Goal: Communication & Community: Share content

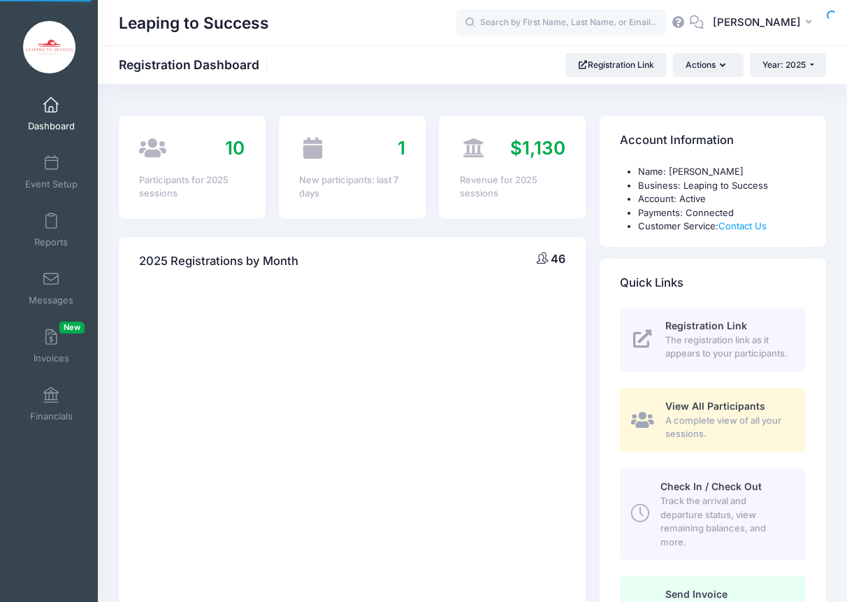
select select
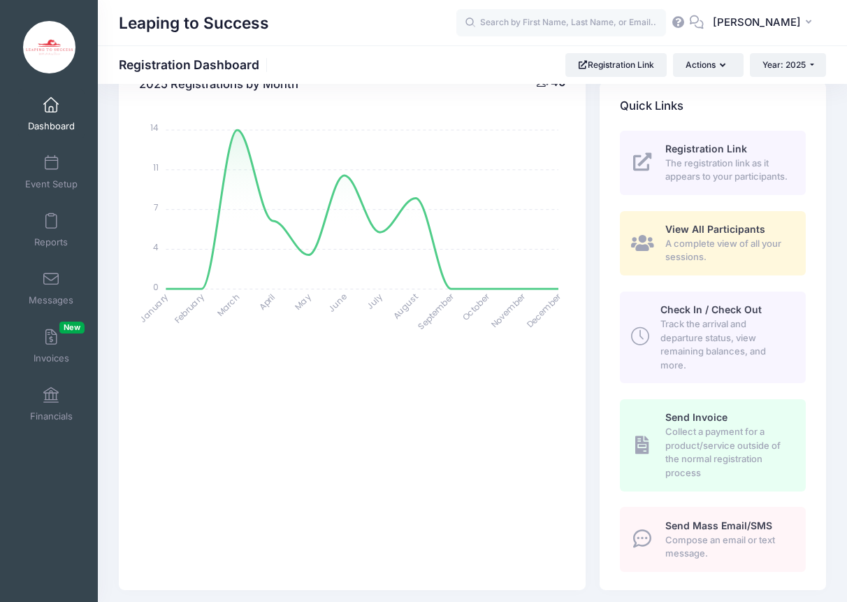
scroll to position [207, 0]
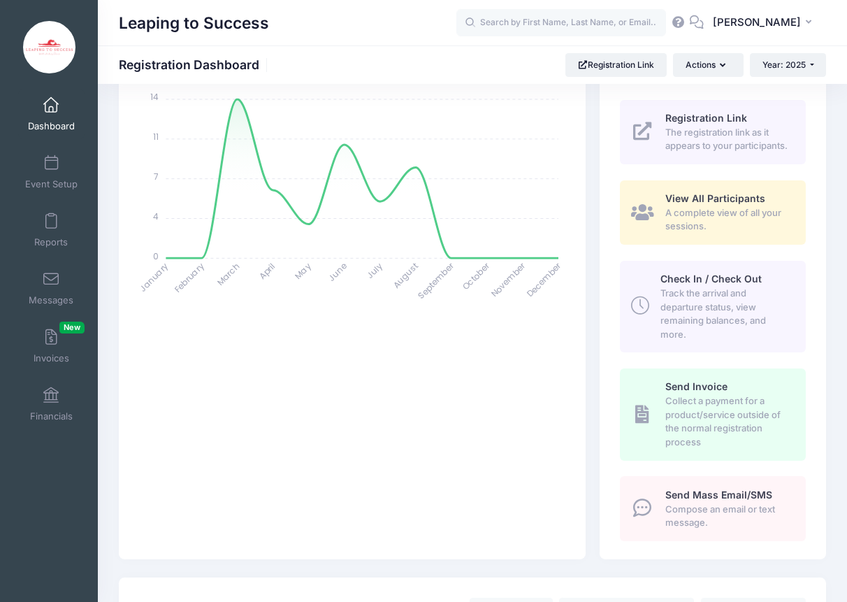
click at [719, 526] on span "Compose an email or text message." at bounding box center [727, 515] width 124 height 27
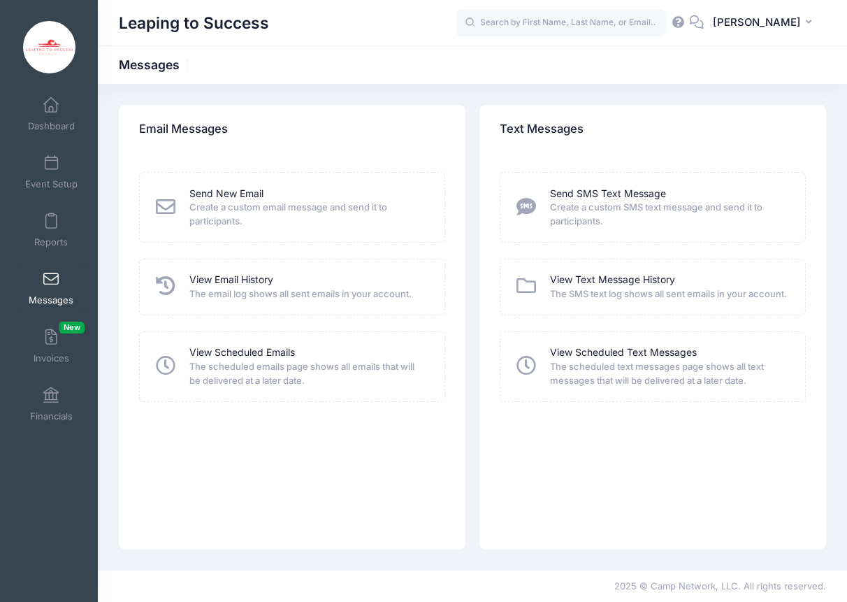
click at [229, 217] on span "Create a custom email message and send it to participants." at bounding box center [307, 214] width 237 height 27
click at [229, 195] on link "Send New Email" at bounding box center [226, 194] width 74 height 15
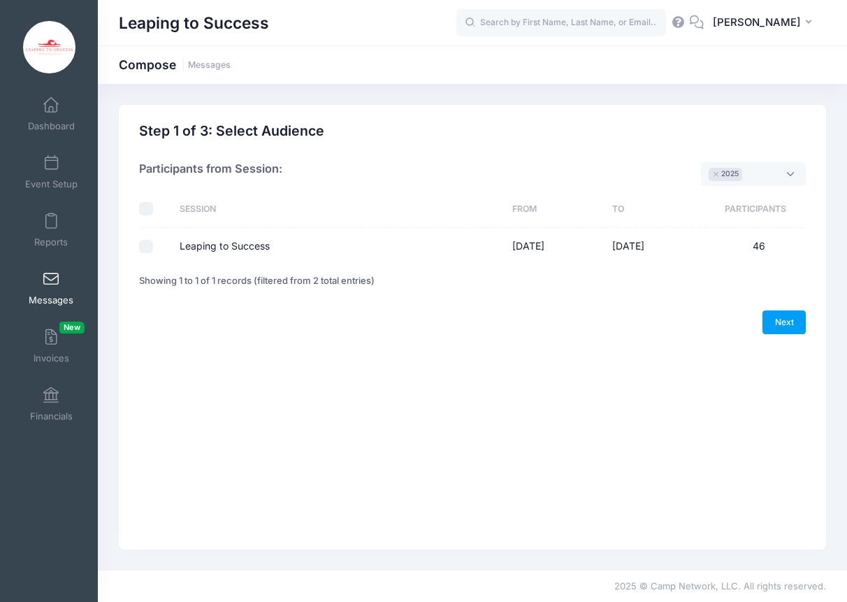
click at [146, 247] on input "Leaping to Success" at bounding box center [146, 247] width 14 height 14
checkbox input "true"
click at [775, 326] on link "Next" at bounding box center [783, 322] width 43 height 24
select select "50"
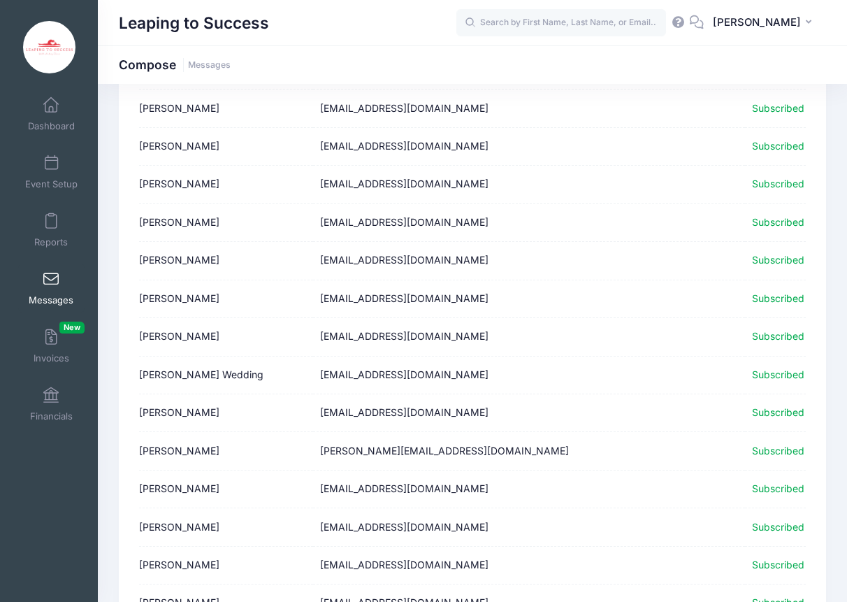
scroll to position [1509, 0]
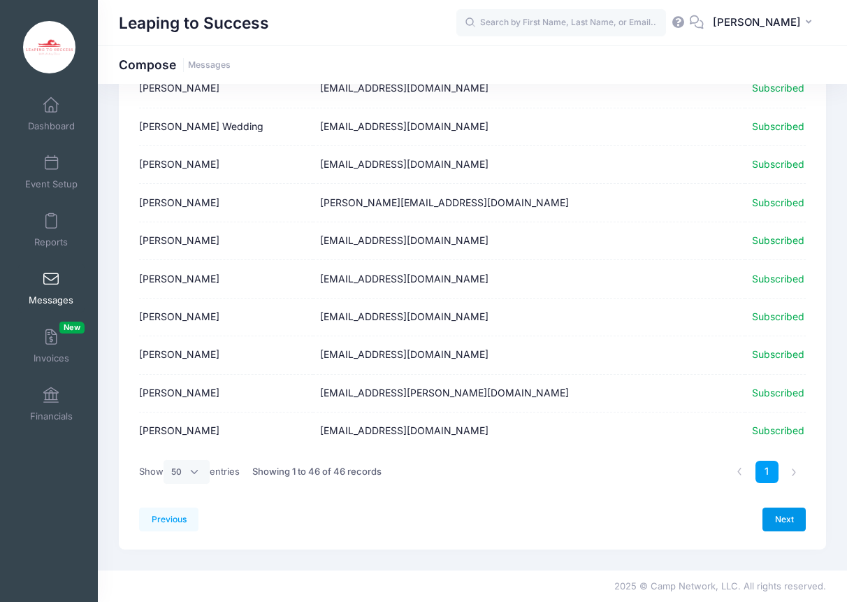
click at [786, 524] on link "Next" at bounding box center [783, 519] width 43 height 24
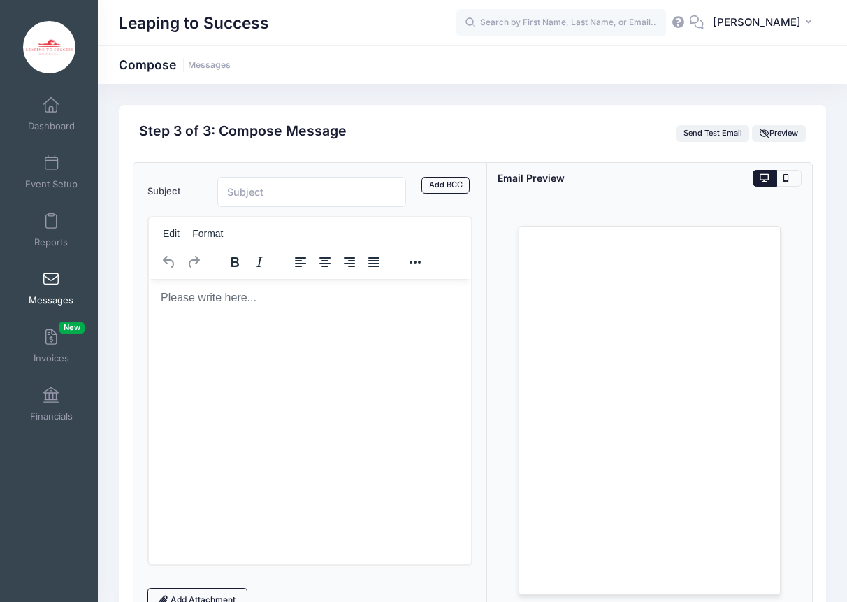
scroll to position [0, 0]
click at [306, 193] on input "Subject" at bounding box center [311, 192] width 189 height 30
type input "Photos from Camp"
click at [291, 316] on html at bounding box center [309, 297] width 322 height 38
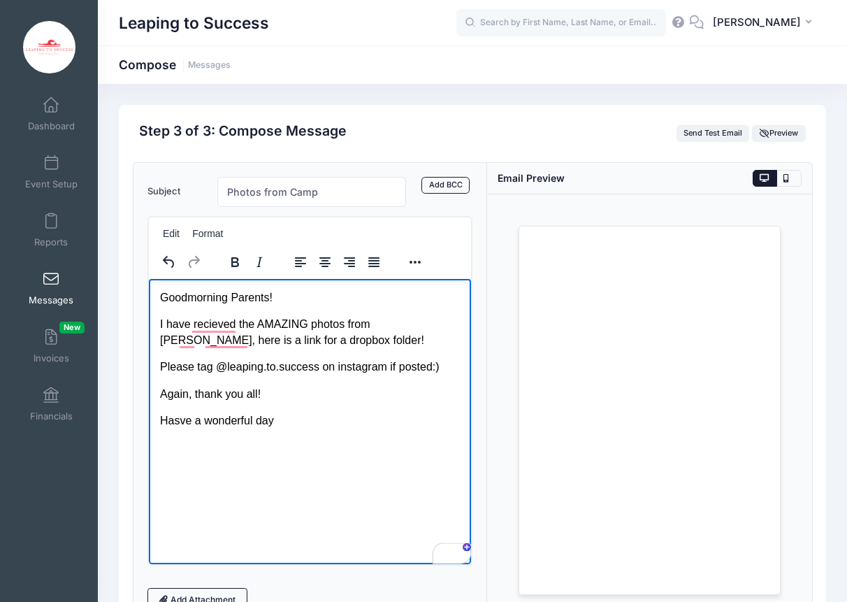
click at [183, 418] on p "Hasve a wonderful day" at bounding box center [309, 419] width 300 height 15
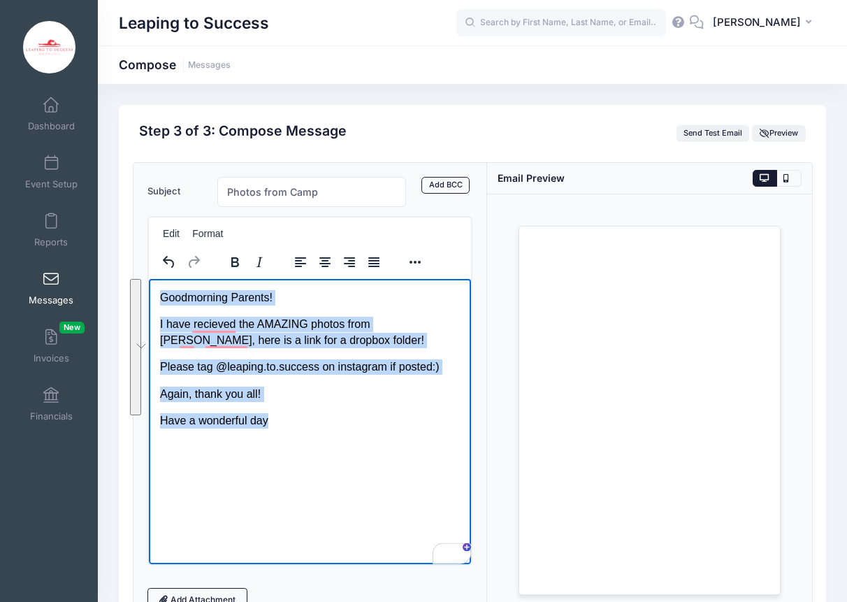
drag, startPoint x: 284, startPoint y: 426, endPoint x: 147, endPoint y: 286, distance: 195.6
click at [148, 286] on html "Goodmorning Parents! I have recieved the AMAZING photos from Caitlin, here is a…" at bounding box center [309, 358] width 322 height 161
copy body "Goodmorning Parents! I have recieved the AMAZING photos from Caitlin, here is a…"
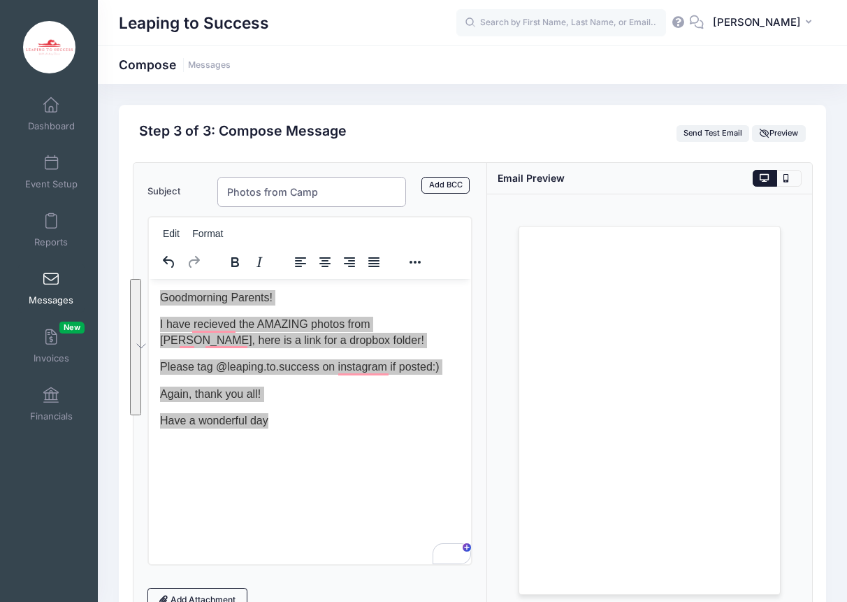
drag, startPoint x: 321, startPoint y: 190, endPoint x: 188, endPoint y: 190, distance: 132.7
click at [187, 190] on div "Subject Photos from Camp Add CC Add BCC" at bounding box center [309, 192] width 339 height 30
type input "Camp Photos Are Here!"
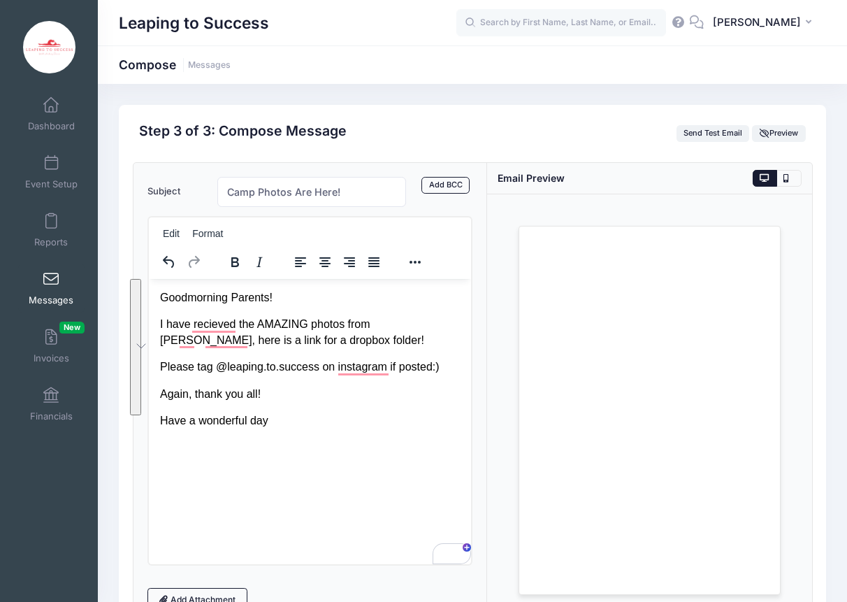
click at [312, 400] on p "Again, thank you all!" at bounding box center [309, 393] width 300 height 15
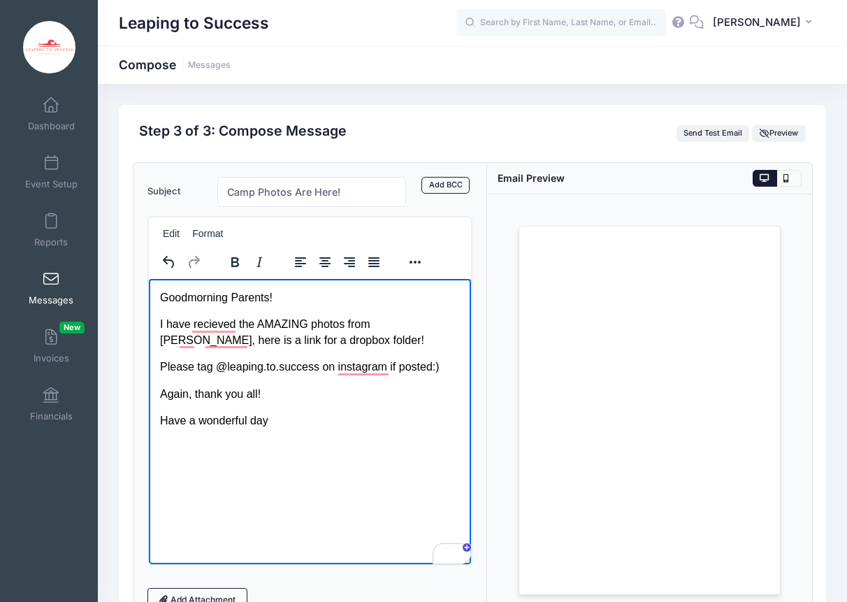
drag, startPoint x: 300, startPoint y: 431, endPoint x: 152, endPoint y: 302, distance: 196.6
click at [152, 302] on html "Goodmorning Parents! I have recieved the AMAZING photos from Caitlin, here is a…" at bounding box center [309, 358] width 322 height 161
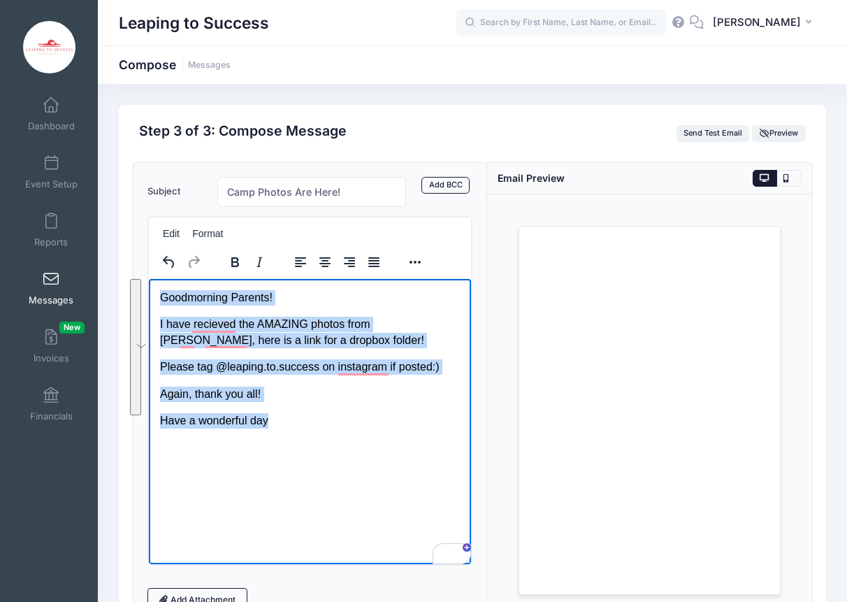
drag, startPoint x: 160, startPoint y: 297, endPoint x: 307, endPoint y: 461, distance: 220.6
click at [307, 439] on html "Goodmorning Parents! I have recieved the AMAZING photos from Caitlin, here is a…" at bounding box center [309, 358] width 322 height 161
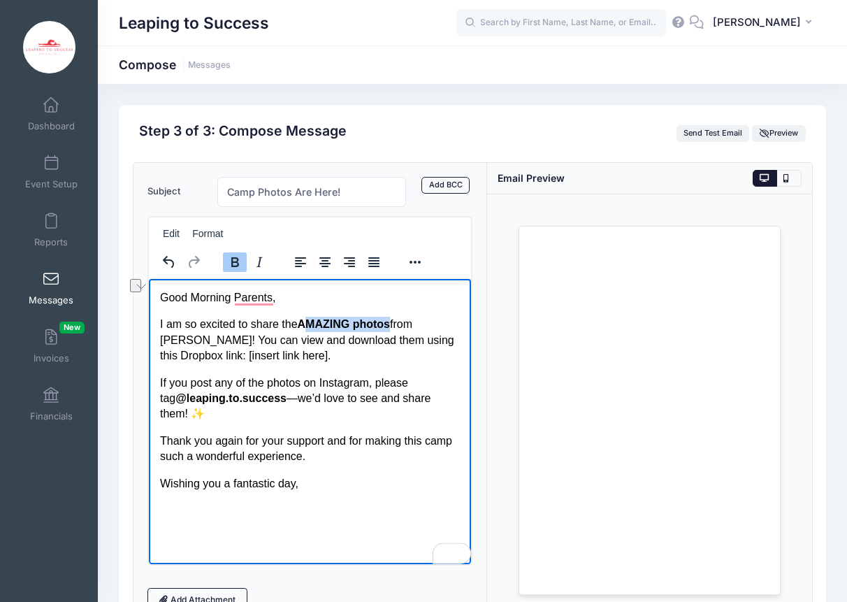
drag, startPoint x: 393, startPoint y: 323, endPoint x: 305, endPoint y: 320, distance: 88.8
click at [305, 320] on strong "AMAZING photos" at bounding box center [343, 323] width 92 height 12
click at [359, 326] on p "I am so excited to share the AMAZING Photos from Caitlin! You can view and down…" at bounding box center [309, 339] width 300 height 47
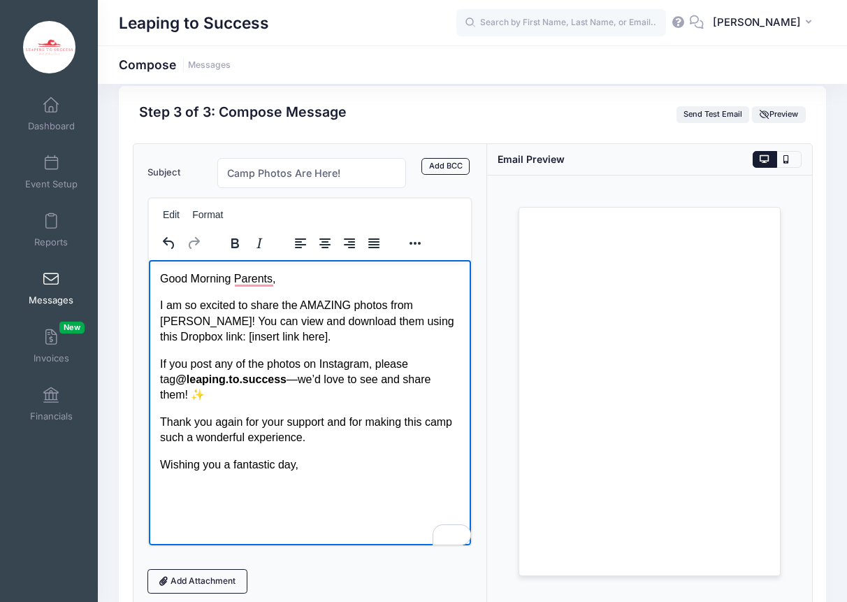
scroll to position [26, 0]
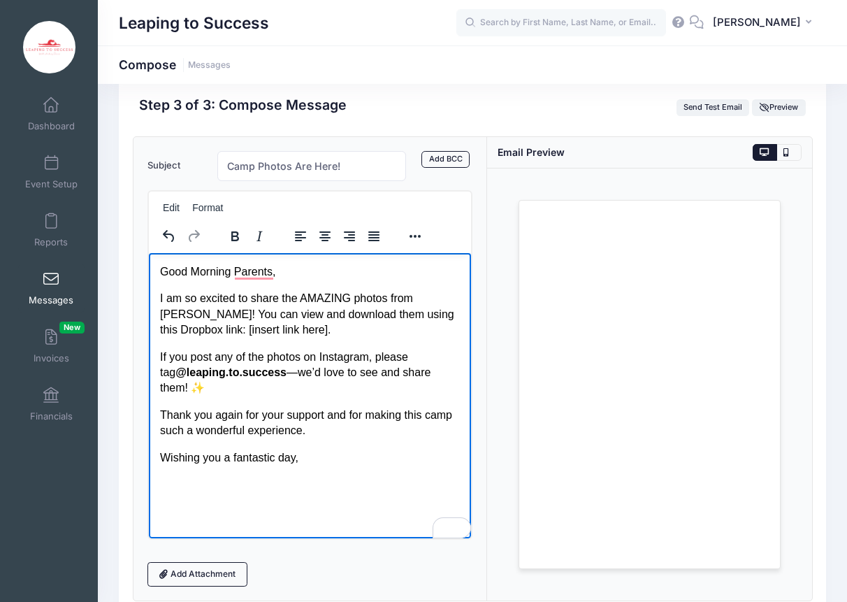
click at [305, 374] on p "If you post any of the photos on Instagram, please tag @leaping.to.success —we’…" at bounding box center [309, 372] width 300 height 47
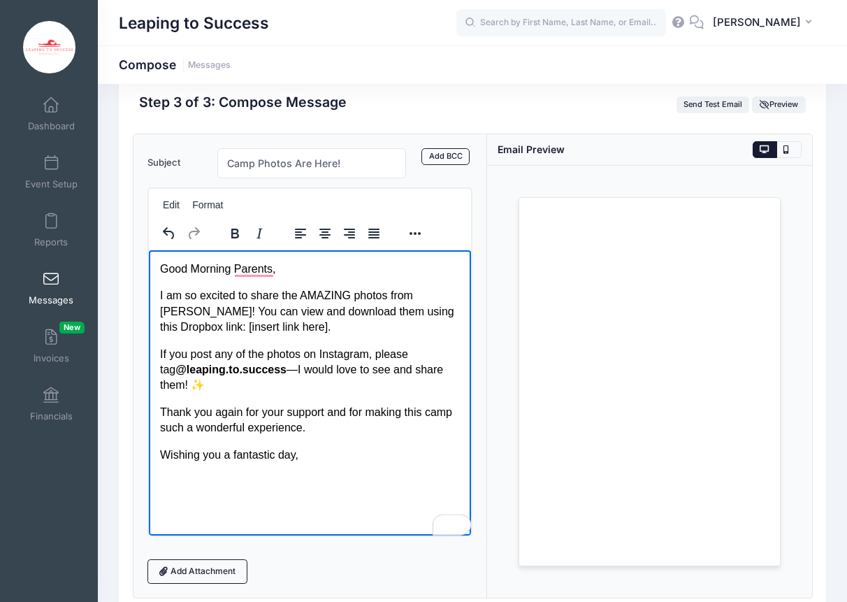
scroll to position [33, 0]
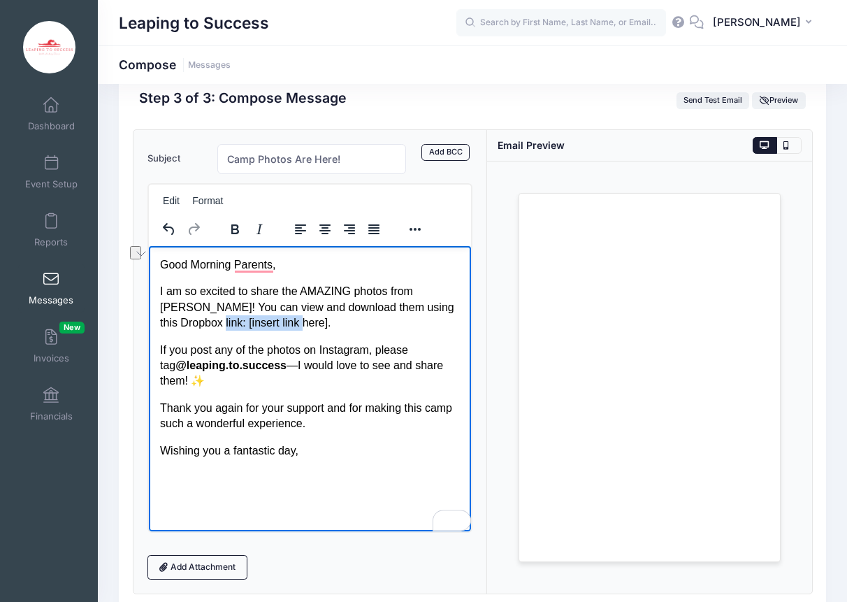
drag, startPoint x: 259, startPoint y: 327, endPoint x: 156, endPoint y: 326, distance: 103.4
click at [155, 326] on html "Good Morning Parents, I am so excited to share the AMAZING photos from Caitlin!…" at bounding box center [309, 357] width 322 height 224
drag, startPoint x: 261, startPoint y: 321, endPoint x: 150, endPoint y: 319, distance: 111.8
click at [150, 319] on html "Good Morning Parents, I am so excited to share the AMAZING photos from Caitlin!…" at bounding box center [309, 357] width 322 height 224
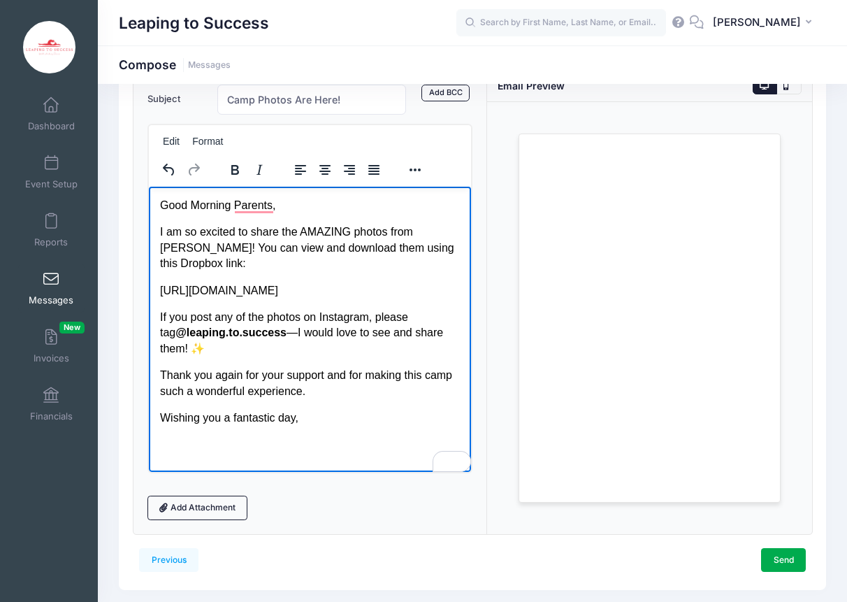
scroll to position [111, 0]
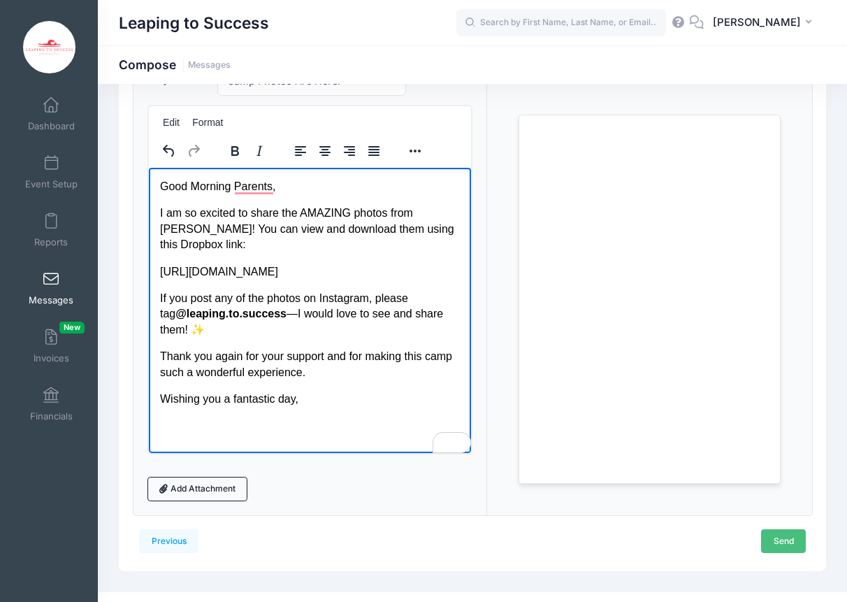
click at [787, 544] on link "Send" at bounding box center [783, 541] width 45 height 24
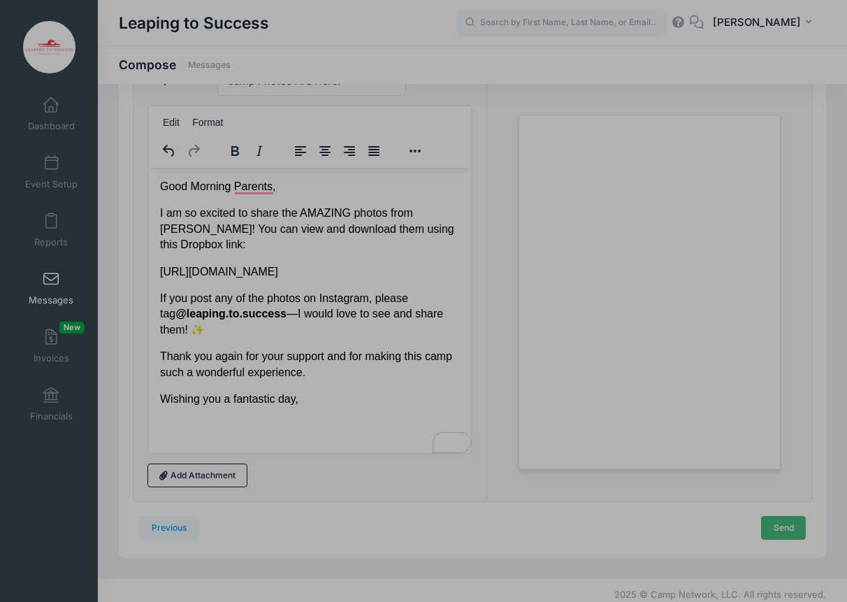
scroll to position [0, 0]
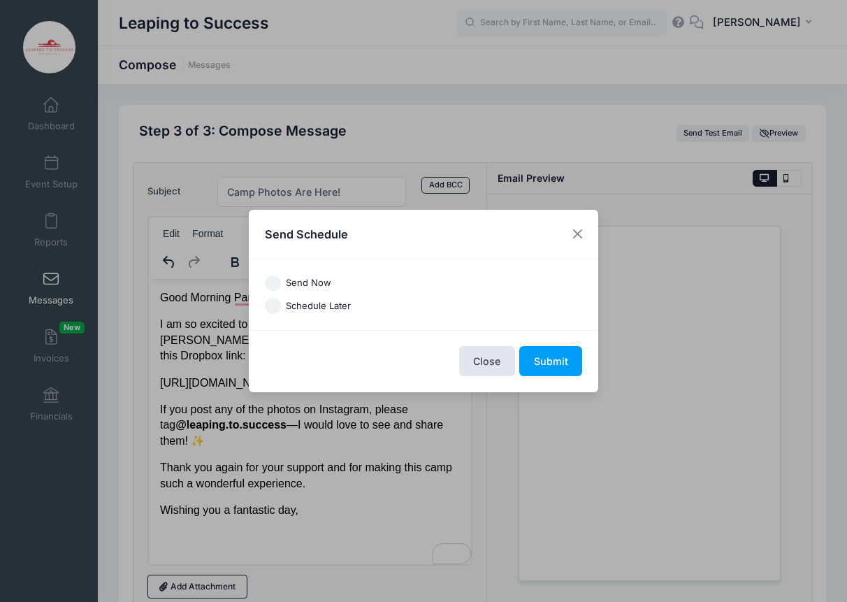
click at [273, 279] on input "Send Now" at bounding box center [273, 283] width 16 height 16
radio input "true"
click at [564, 368] on button "Submit" at bounding box center [550, 361] width 63 height 30
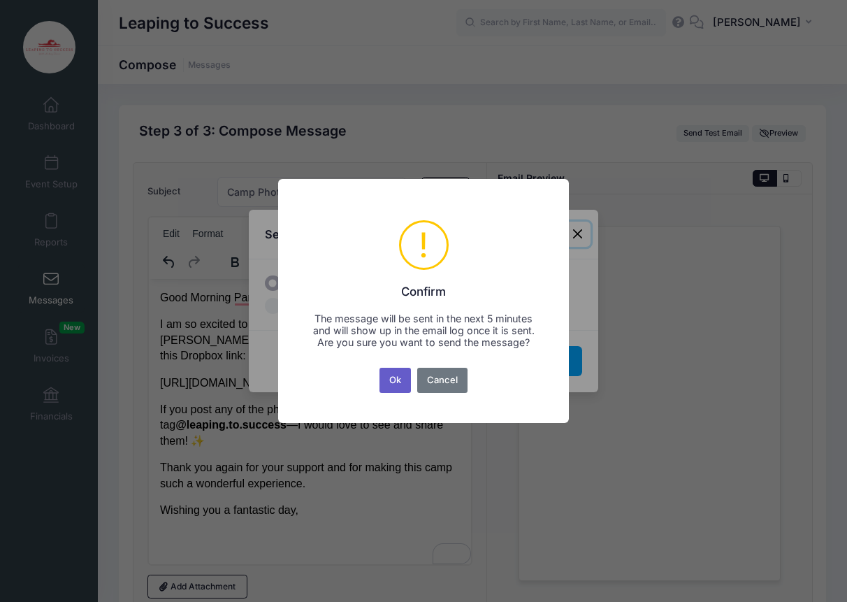
click at [388, 388] on button "Ok" at bounding box center [395, 379] width 32 height 25
